Goal: Transaction & Acquisition: Subscribe to service/newsletter

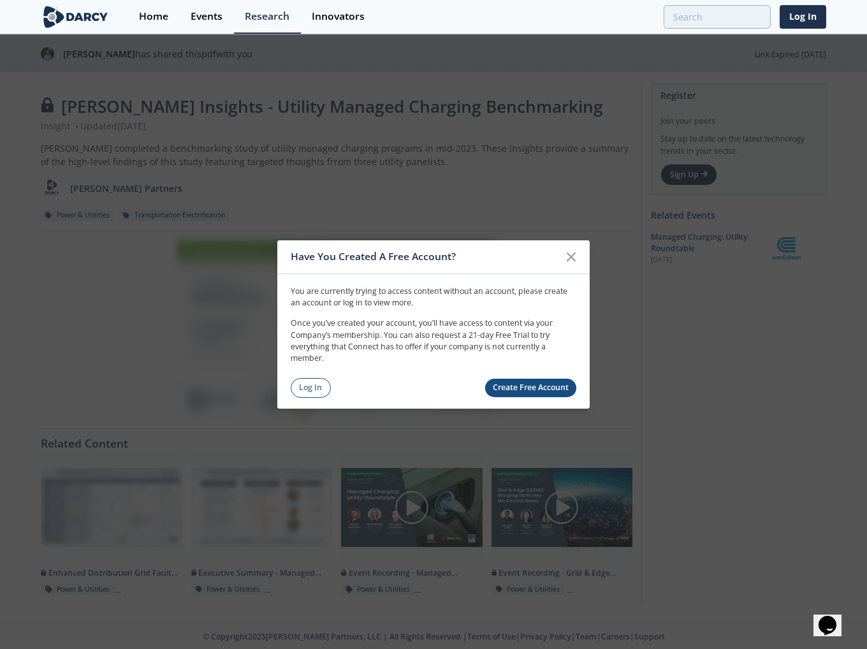
click at [526, 395] on link "Create Free Account" at bounding box center [531, 388] width 92 height 18
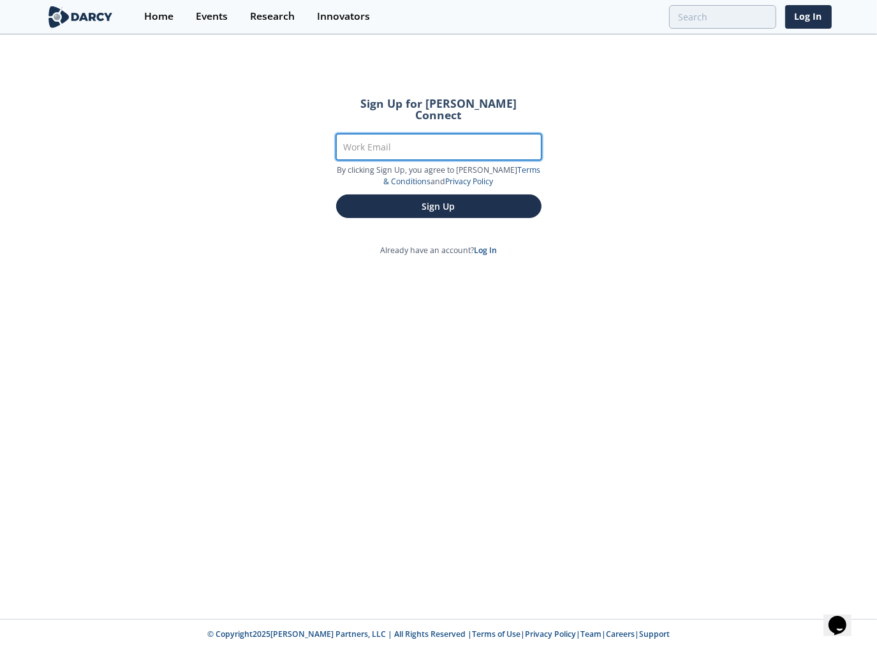
click at [444, 134] on input "Work Email" at bounding box center [438, 147] width 205 height 26
type input "[PERSON_NAME][EMAIL_ADDRESS][PERSON_NAME][DOMAIN_NAME]"
click at [336, 195] on button "Sign Up" at bounding box center [438, 207] width 205 height 24
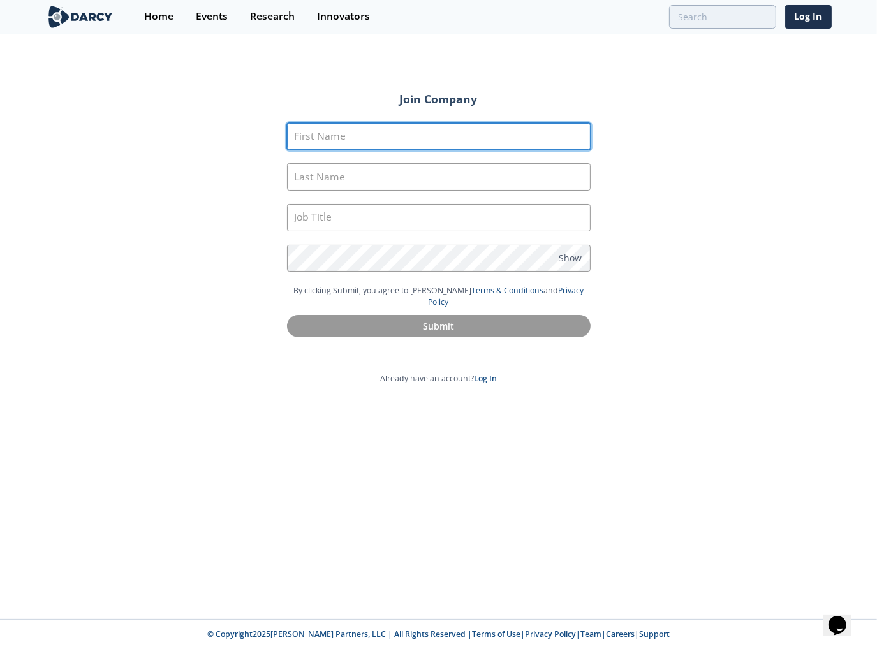
click at [444, 123] on input "First Name" at bounding box center [439, 136] width 304 height 27
type input "[PERSON_NAME]"
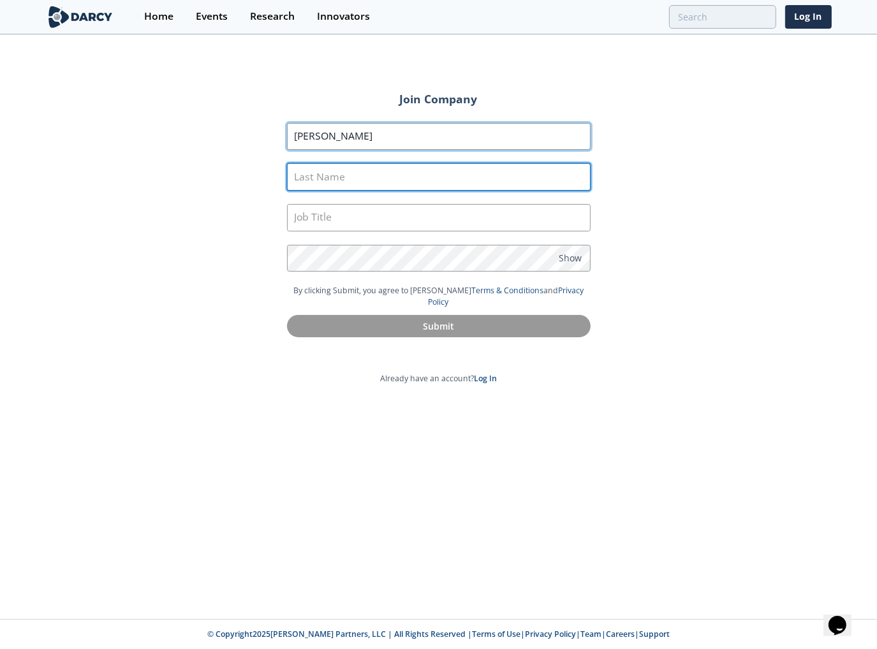
type input "[PERSON_NAME]"
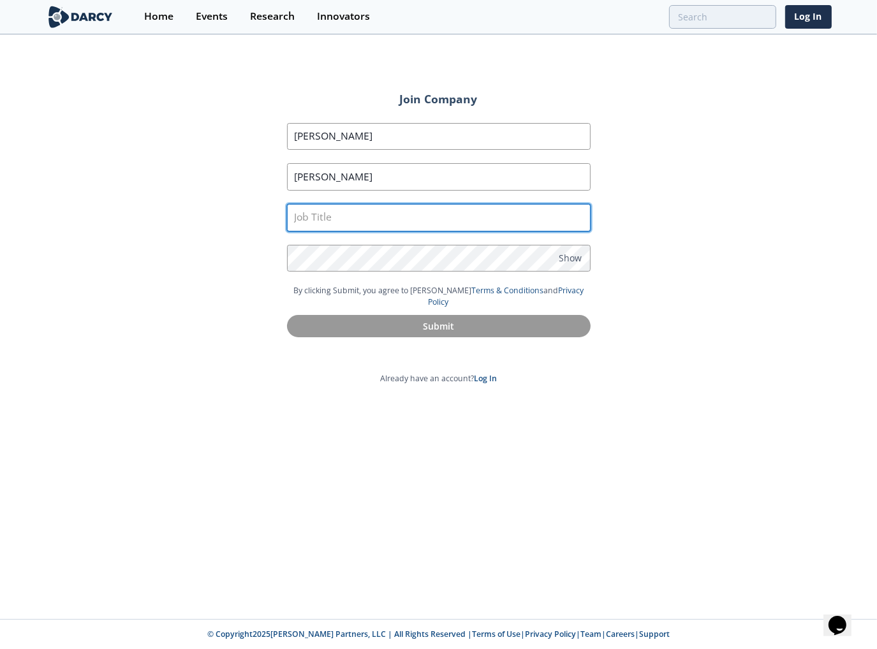
click at [404, 214] on input "text" at bounding box center [439, 217] width 304 height 27
drag, startPoint x: 385, startPoint y: 217, endPoint x: 326, endPoint y: 210, distance: 59.0
click at [326, 210] on input "Senior Flex Load" at bounding box center [439, 217] width 304 height 27
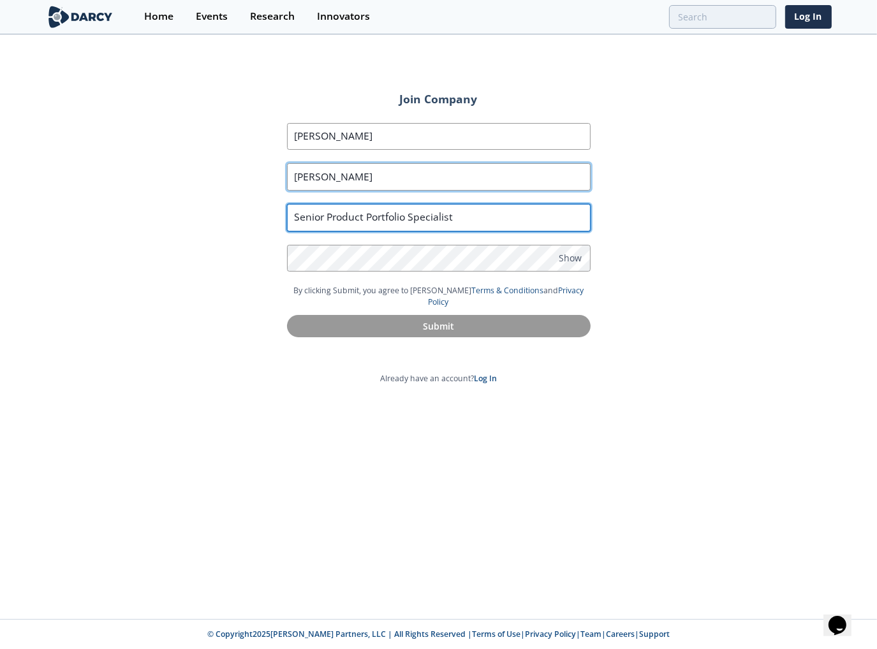
type input "Senior Product Portfolio Specialist"
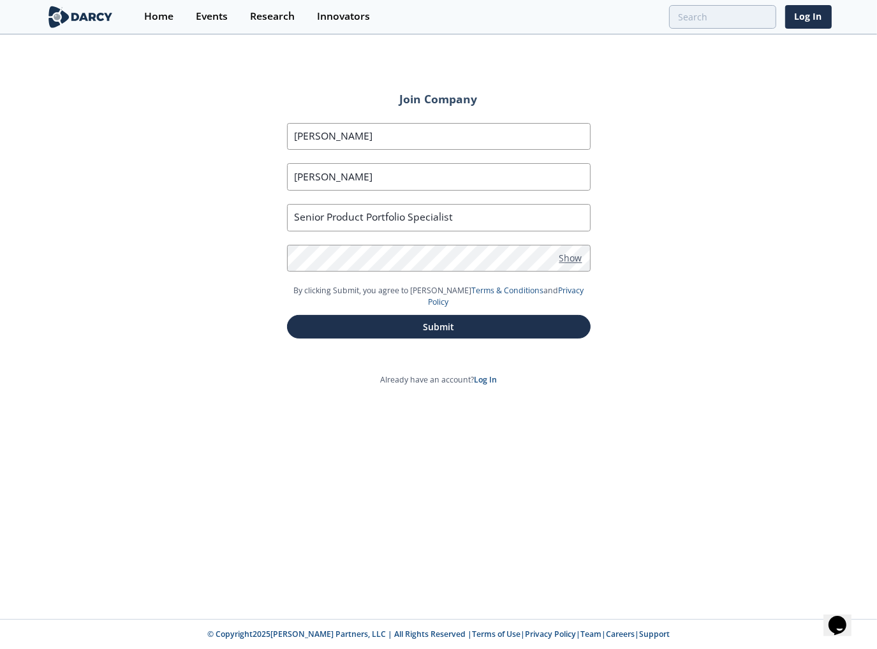
click at [569, 261] on span "Show" at bounding box center [570, 257] width 23 height 13
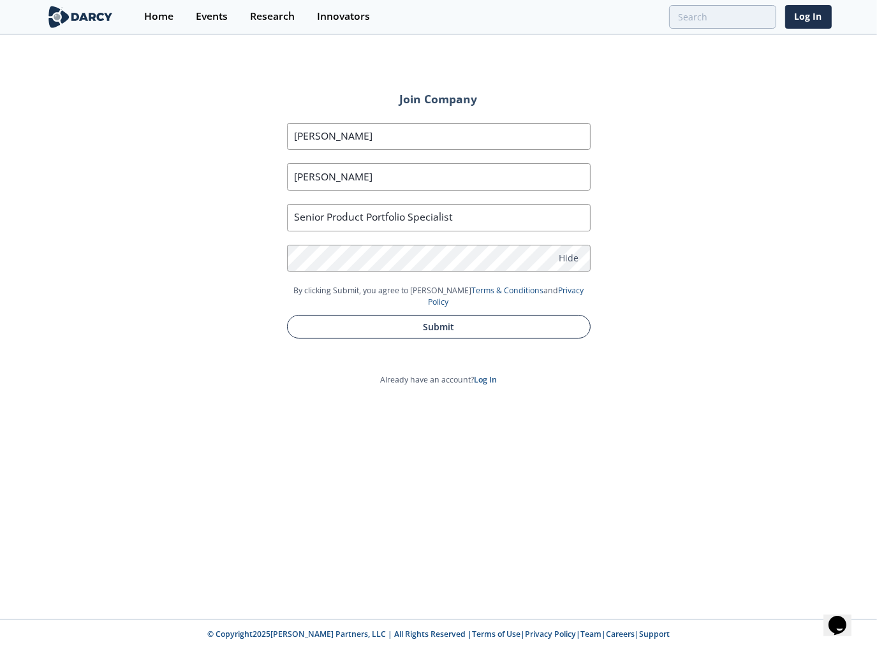
click at [428, 317] on button "Submit" at bounding box center [439, 327] width 304 height 24
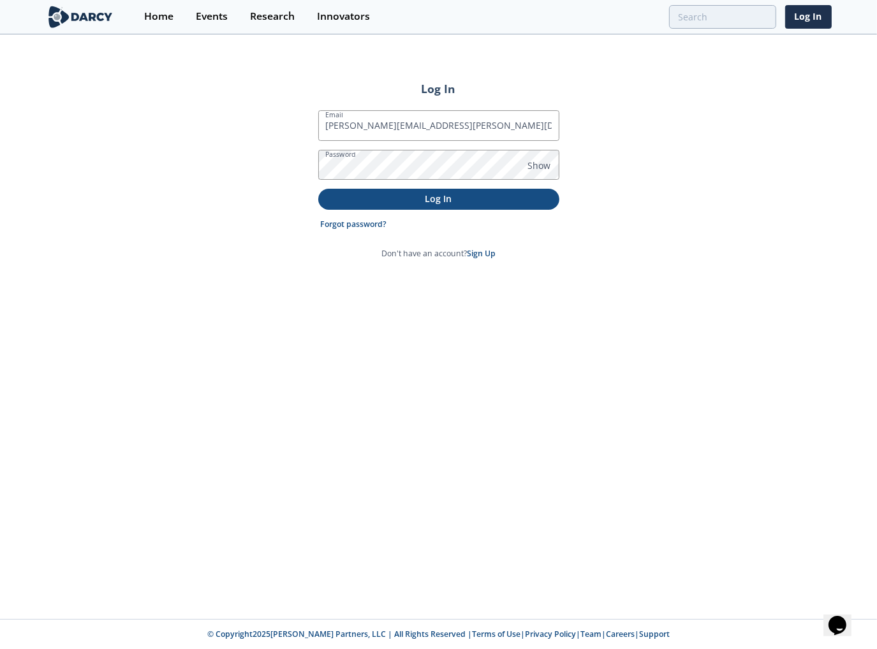
click at [429, 202] on p "Log In" at bounding box center [438, 198] width 223 height 13
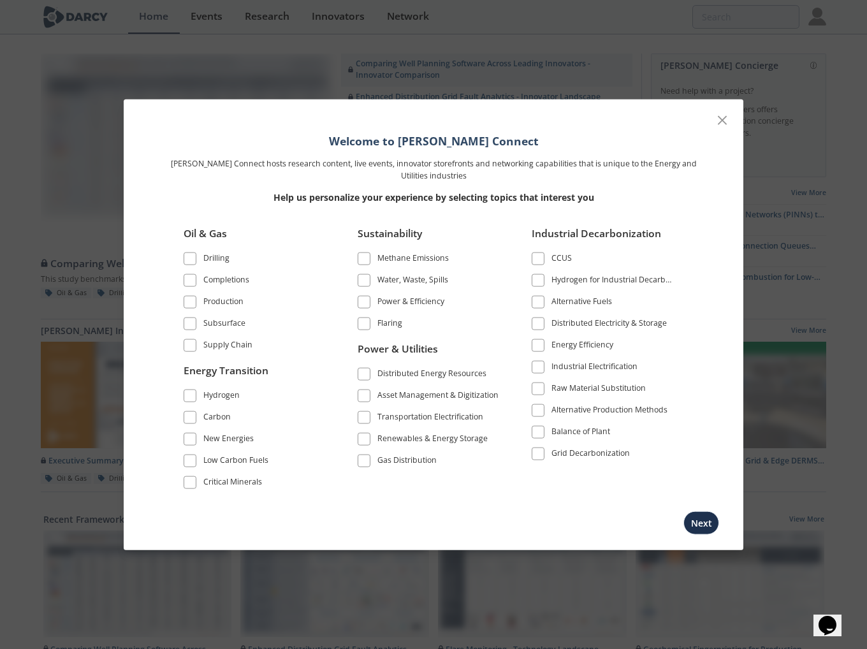
click at [363, 371] on span at bounding box center [364, 373] width 9 height 9
click at [366, 399] on span at bounding box center [364, 395] width 9 height 9
click at [367, 420] on span at bounding box center [364, 417] width 9 height 9
click at [699, 518] on button "Next" at bounding box center [702, 523] width 36 height 24
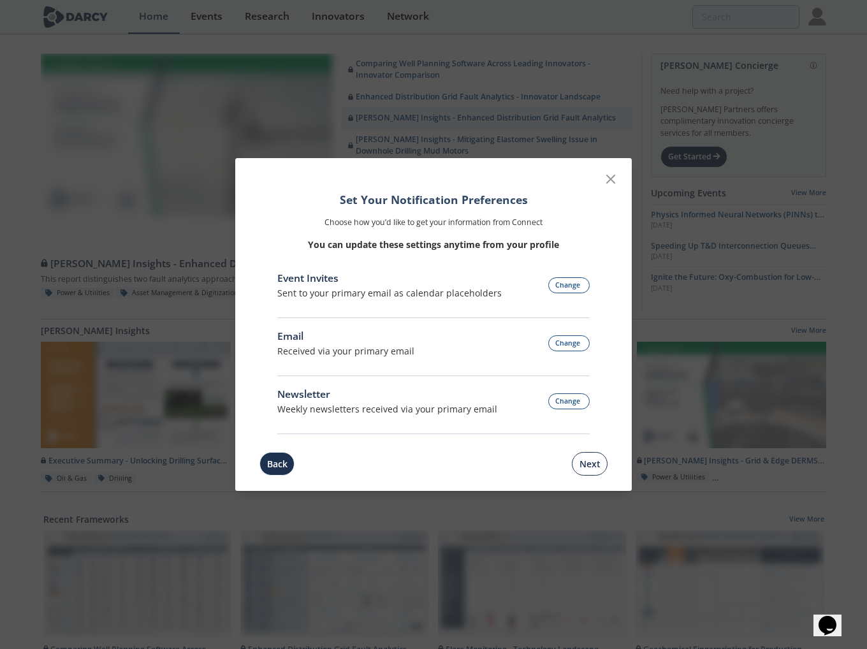
click at [592, 464] on button "Next" at bounding box center [590, 464] width 36 height 24
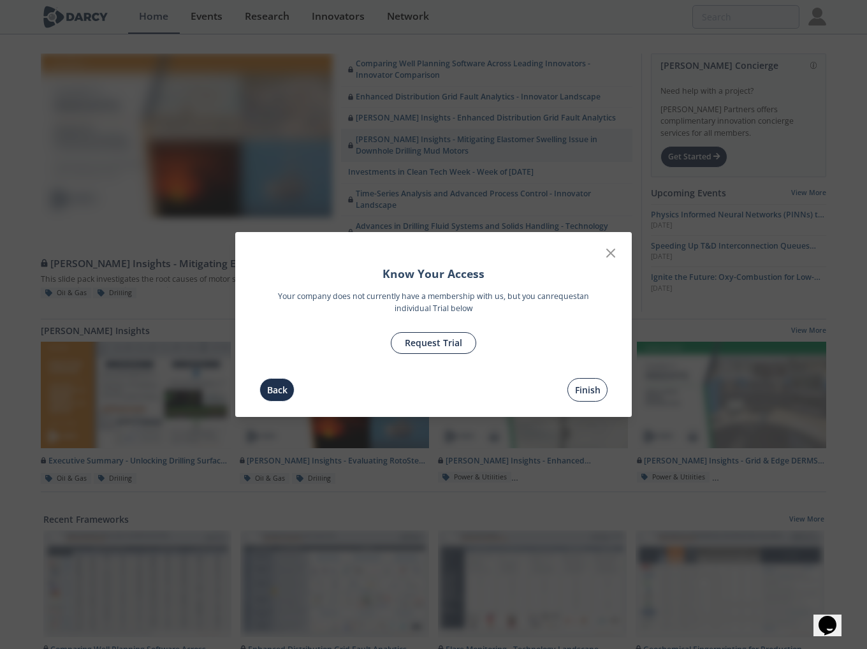
click at [587, 398] on button "Finish" at bounding box center [588, 390] width 40 height 24
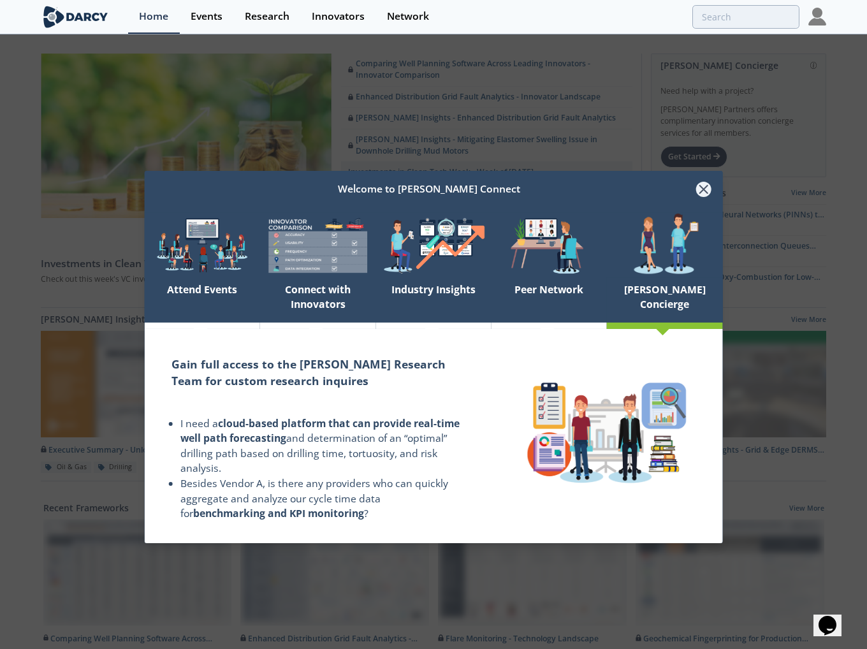
click at [708, 191] on icon at bounding box center [703, 189] width 15 height 15
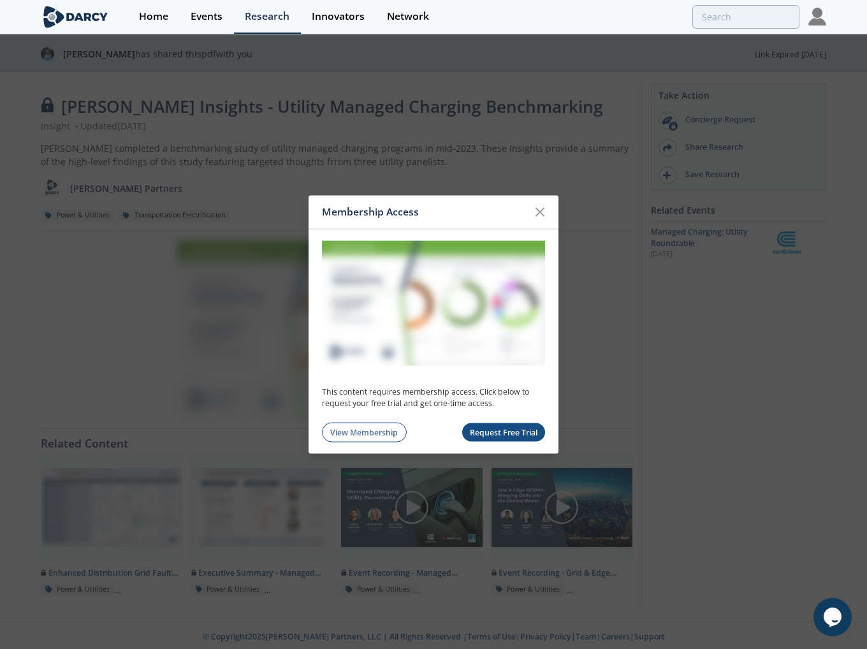
click at [531, 434] on button "Request Free Trial" at bounding box center [504, 432] width 84 height 18
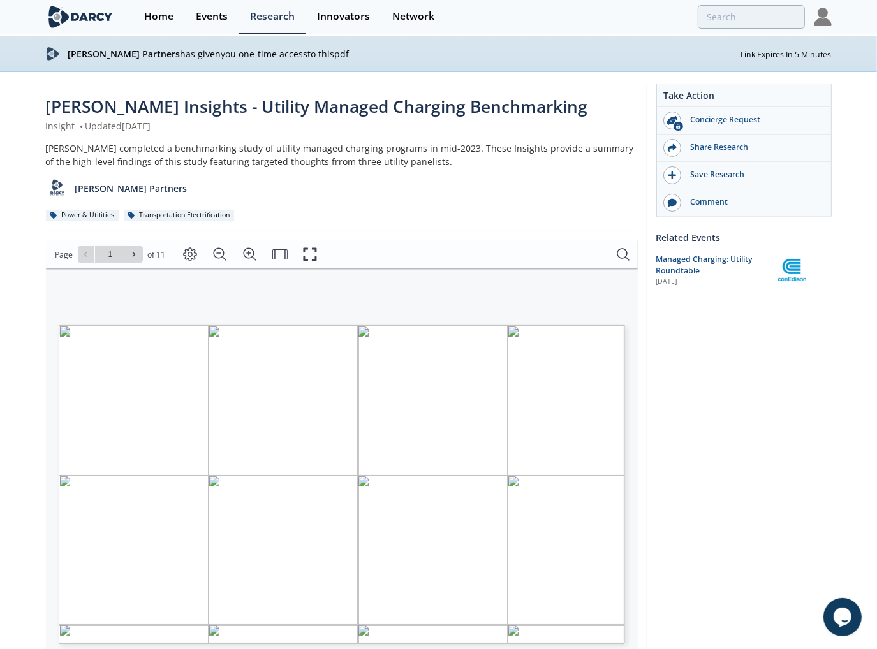
type input "2"
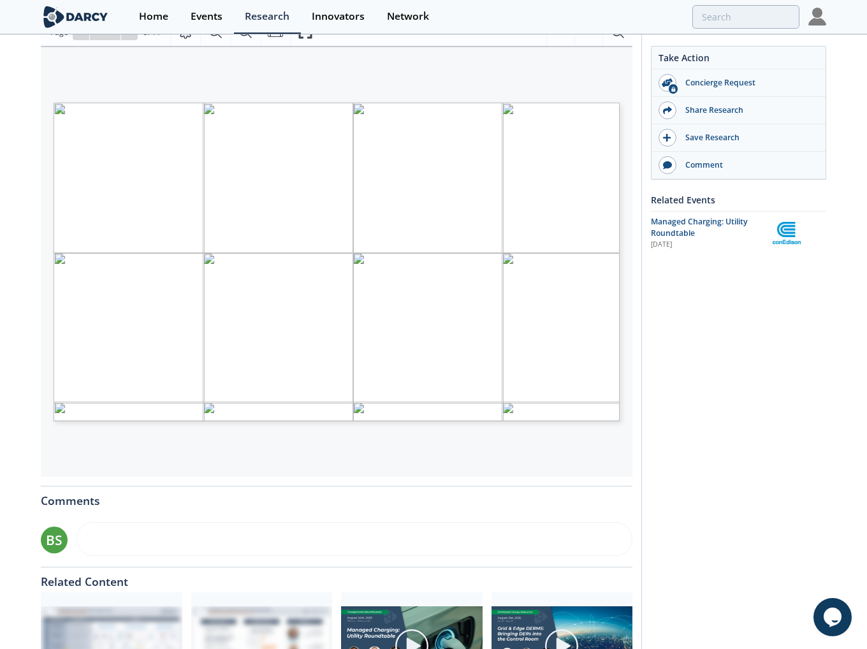
scroll to position [222, 0]
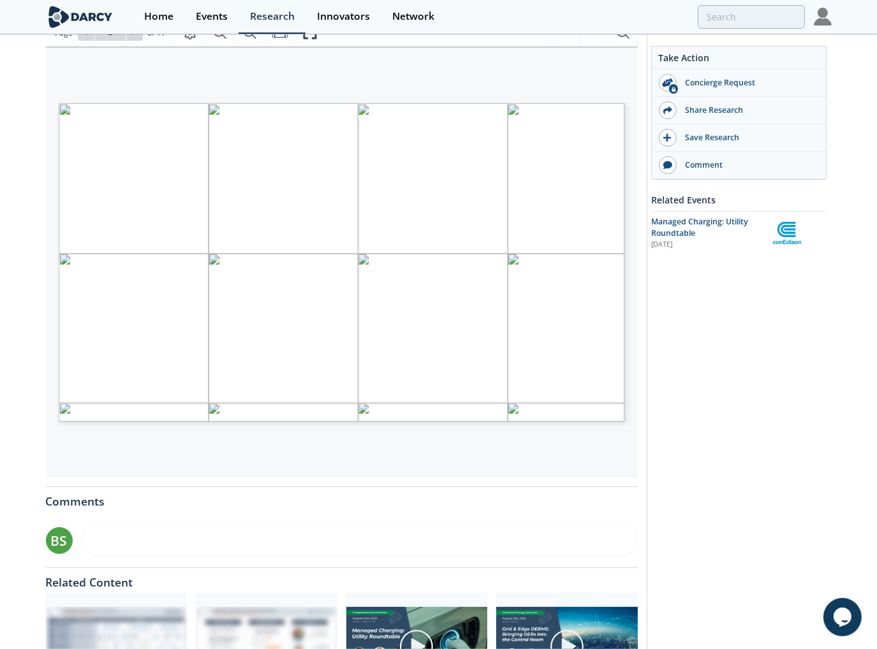
type input "3"
type input "4"
type input "5"
